Goal: Find specific page/section: Find specific page/section

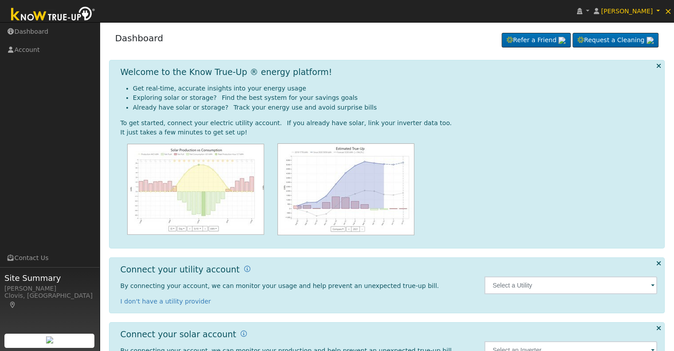
click at [652, 286] on span at bounding box center [653, 286] width 4 height 10
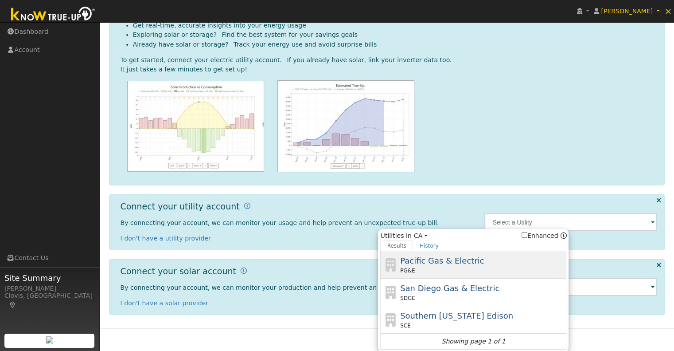
click at [429, 262] on span "Pacific Gas & Electric" at bounding box center [442, 260] width 84 height 9
type input "PG&E"
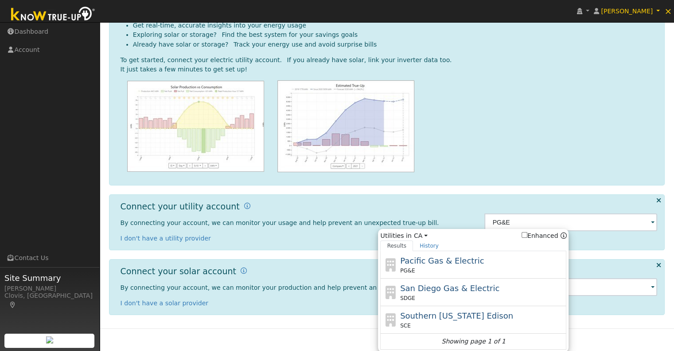
scroll to position [40, 0]
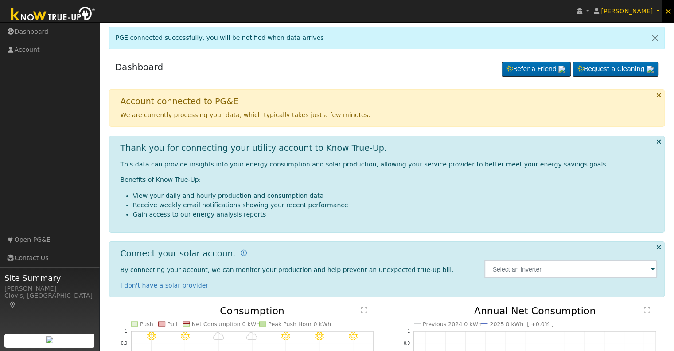
click at [670, 11] on span "×" at bounding box center [668, 11] width 8 height 11
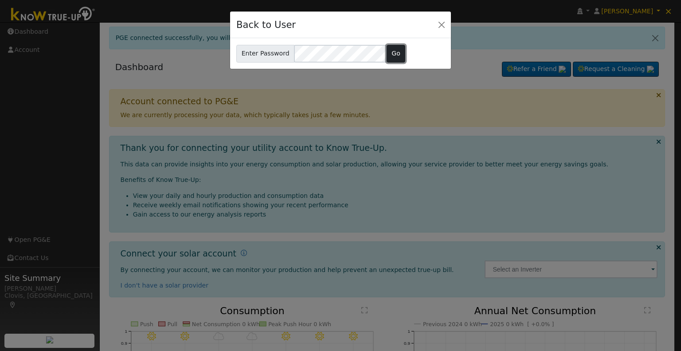
click at [393, 50] on button "Go" at bounding box center [395, 54] width 19 height 18
